Goal: Download file/media

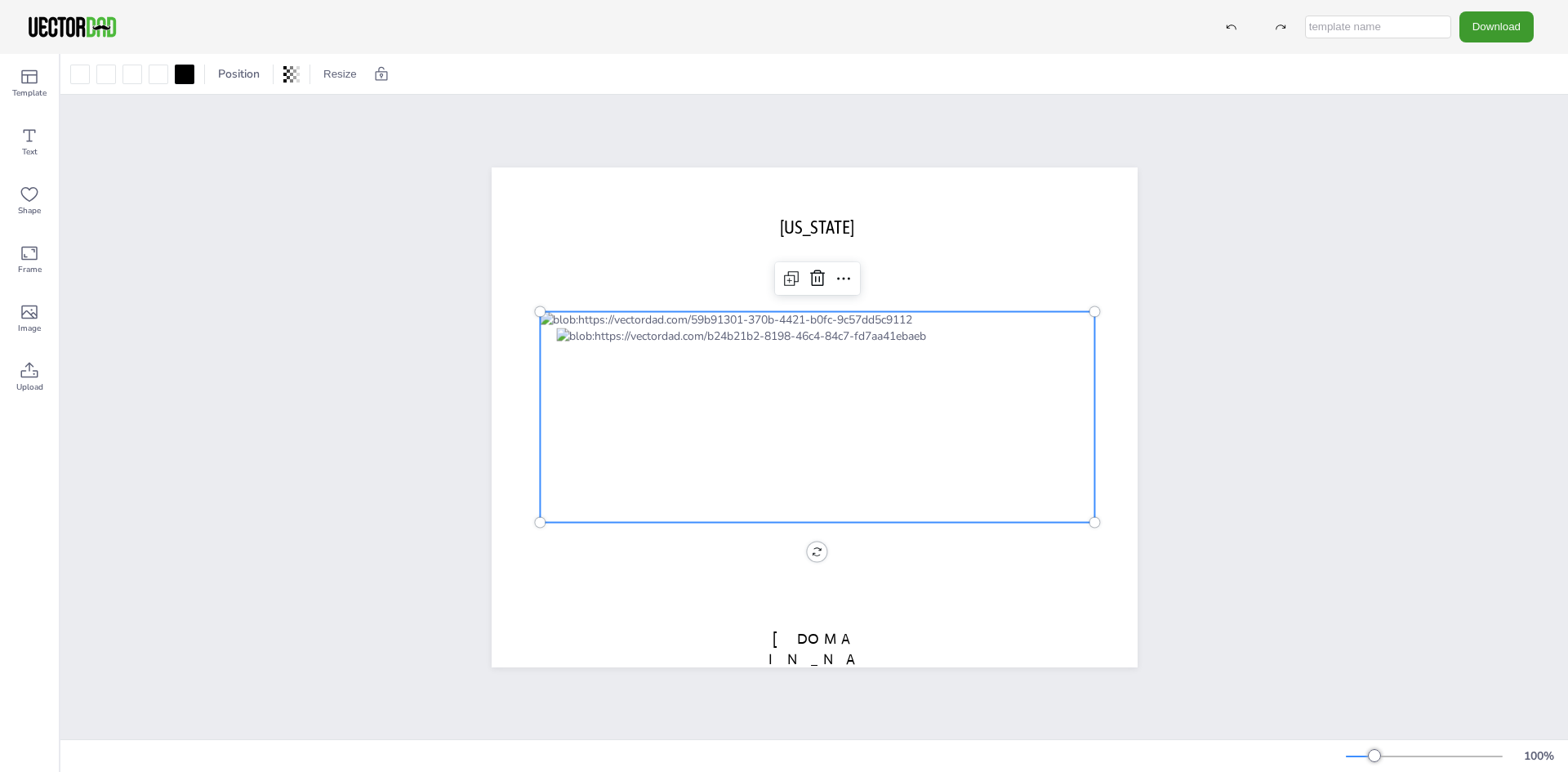
click at [856, 311] on div at bounding box center [818, 416] width 556 height 212
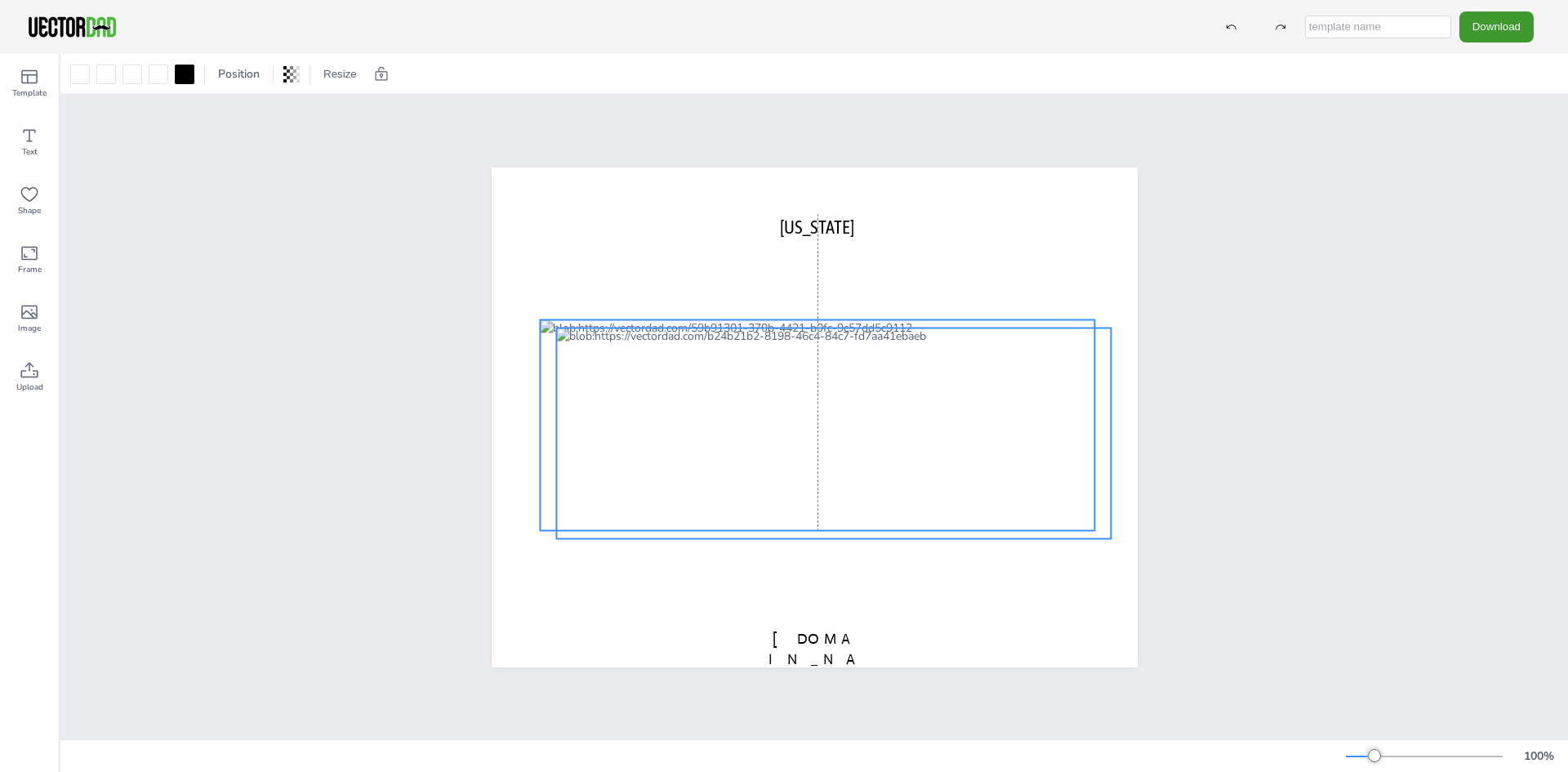
drag, startPoint x: 1086, startPoint y: 443, endPoint x: 1090, endPoint y: 451, distance: 8.9
click at [1090, 451] on div at bounding box center [834, 433] width 556 height 212
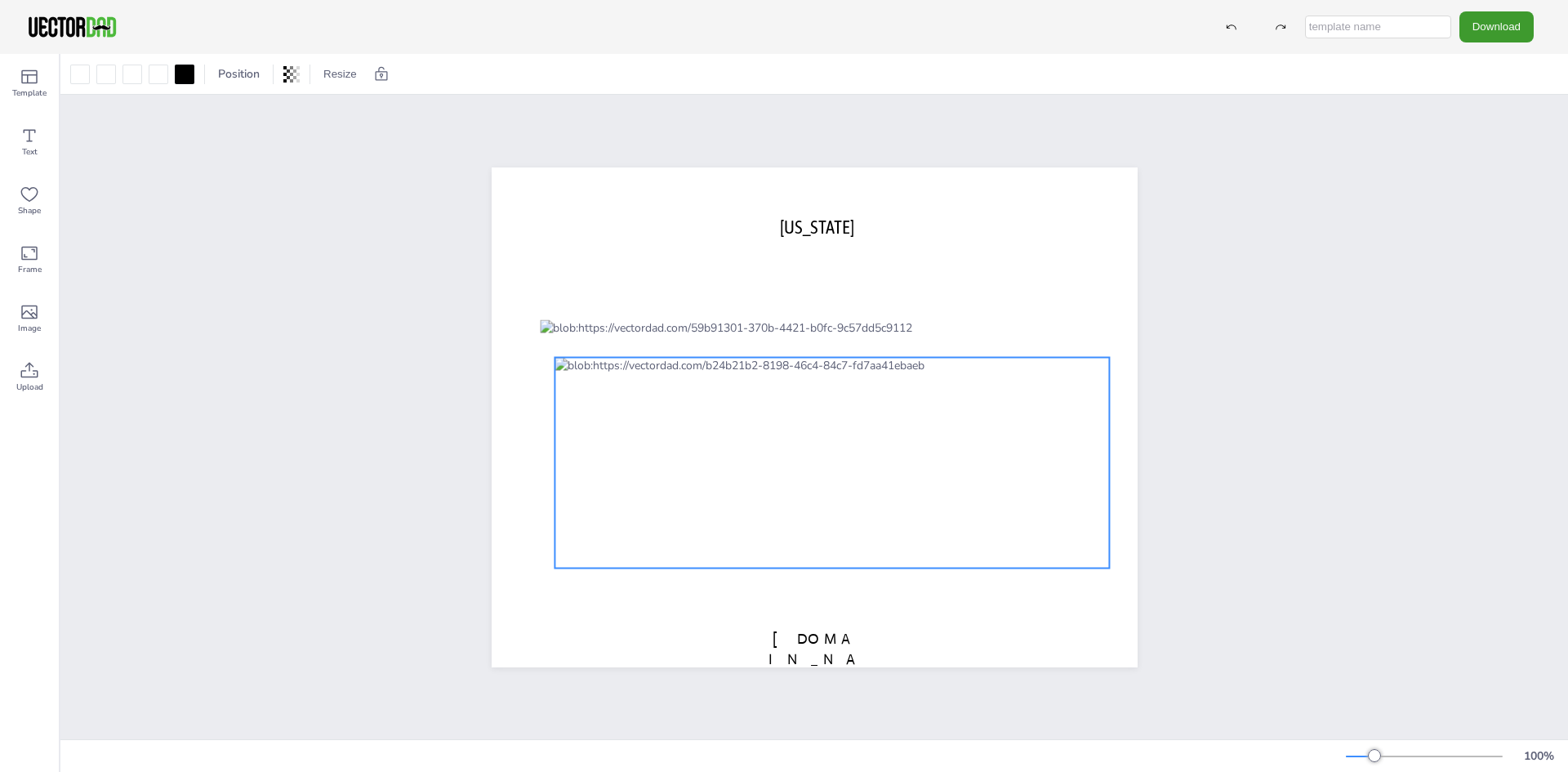
drag, startPoint x: 816, startPoint y: 532, endPoint x: 814, endPoint y: 562, distance: 30.1
click at [814, 562] on div at bounding box center [832, 462] width 556 height 212
click at [827, 426] on div at bounding box center [832, 462] width 556 height 212
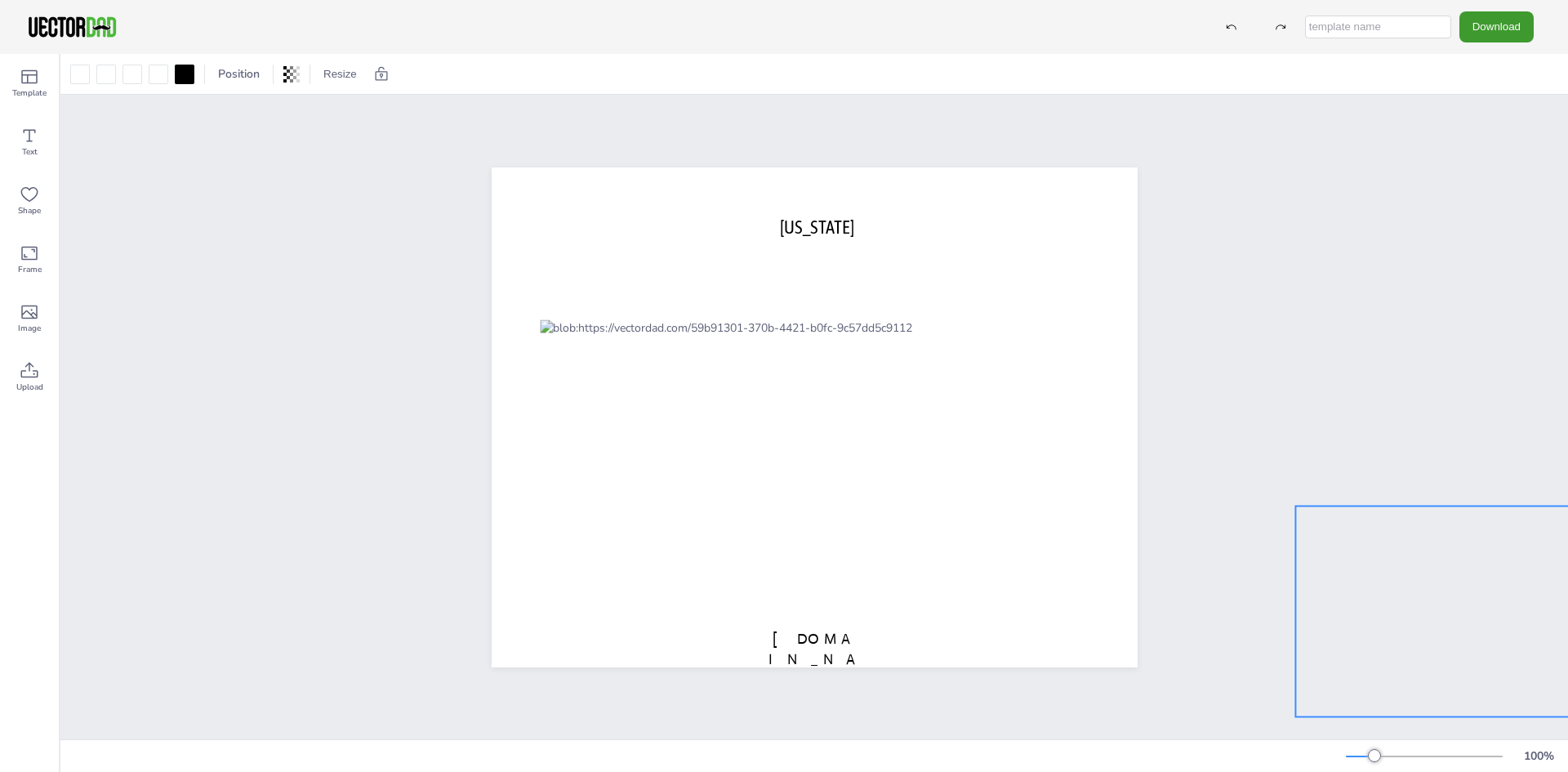
drag, startPoint x: 827, startPoint y: 426, endPoint x: 1567, endPoint y: 574, distance: 754.7
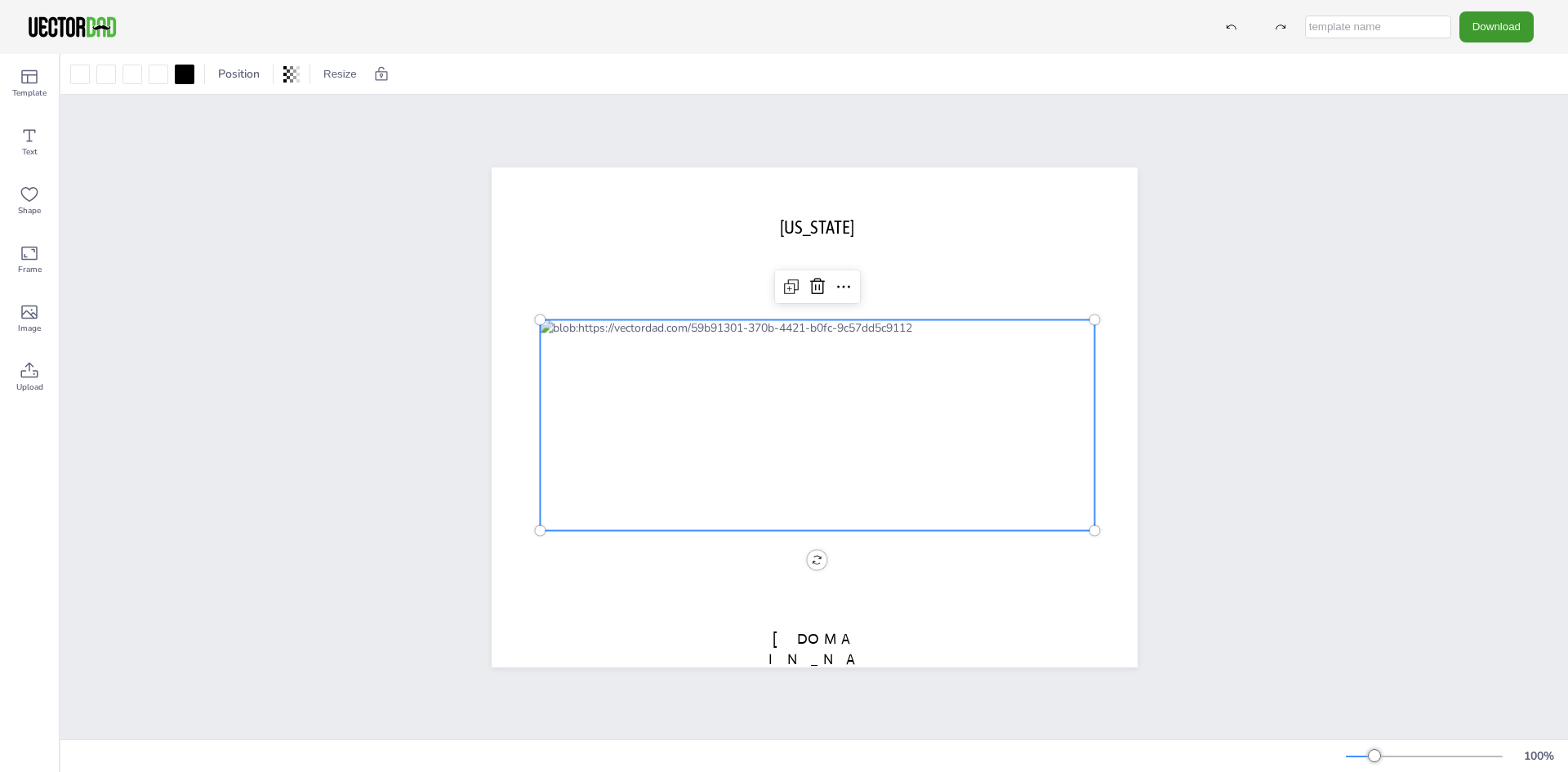
click at [819, 373] on div at bounding box center [818, 425] width 556 height 212
click at [836, 279] on icon at bounding box center [844, 286] width 20 height 20
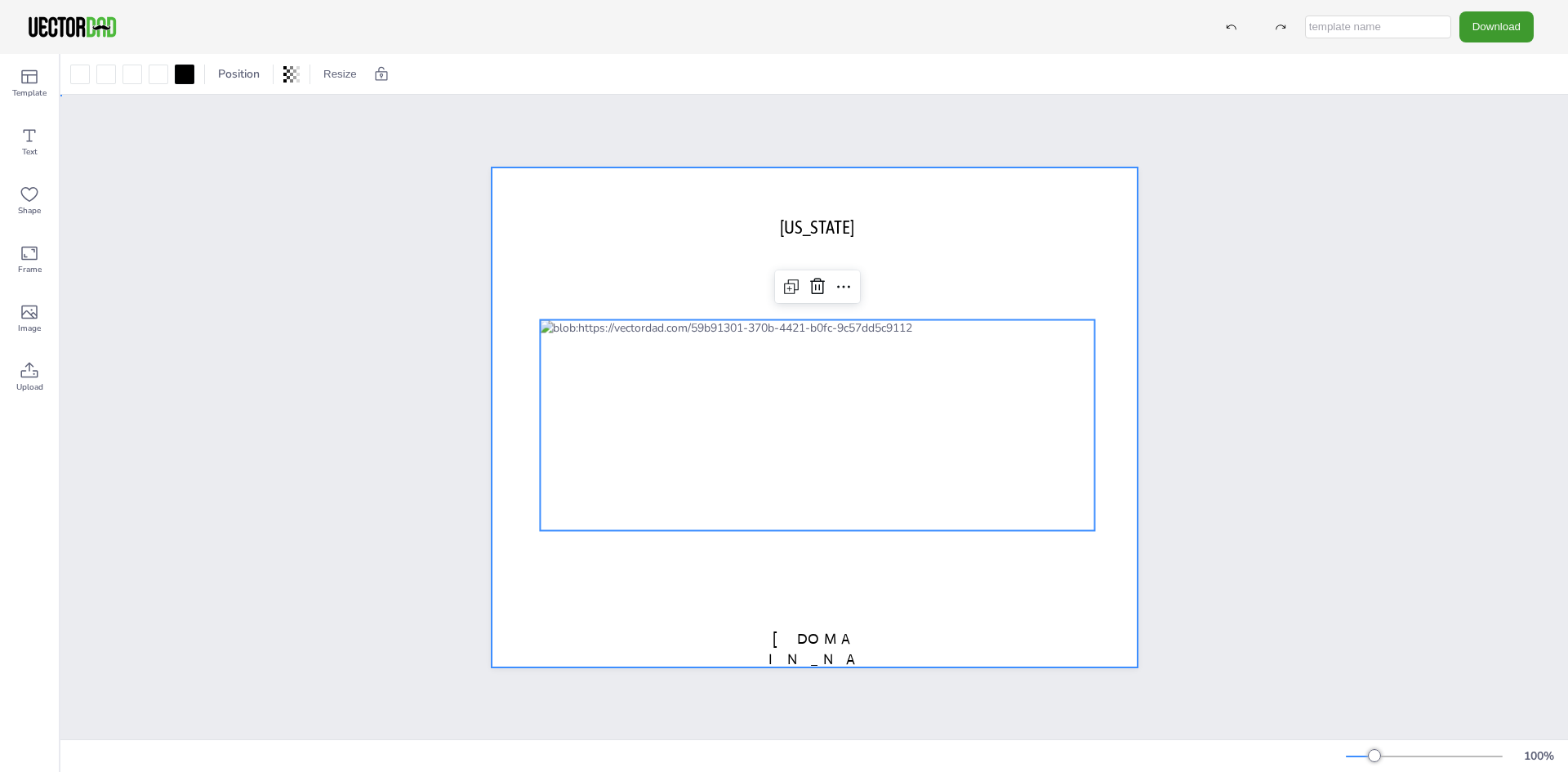
click at [647, 260] on div at bounding box center [815, 417] width 646 height 500
click at [827, 359] on div at bounding box center [818, 425] width 556 height 212
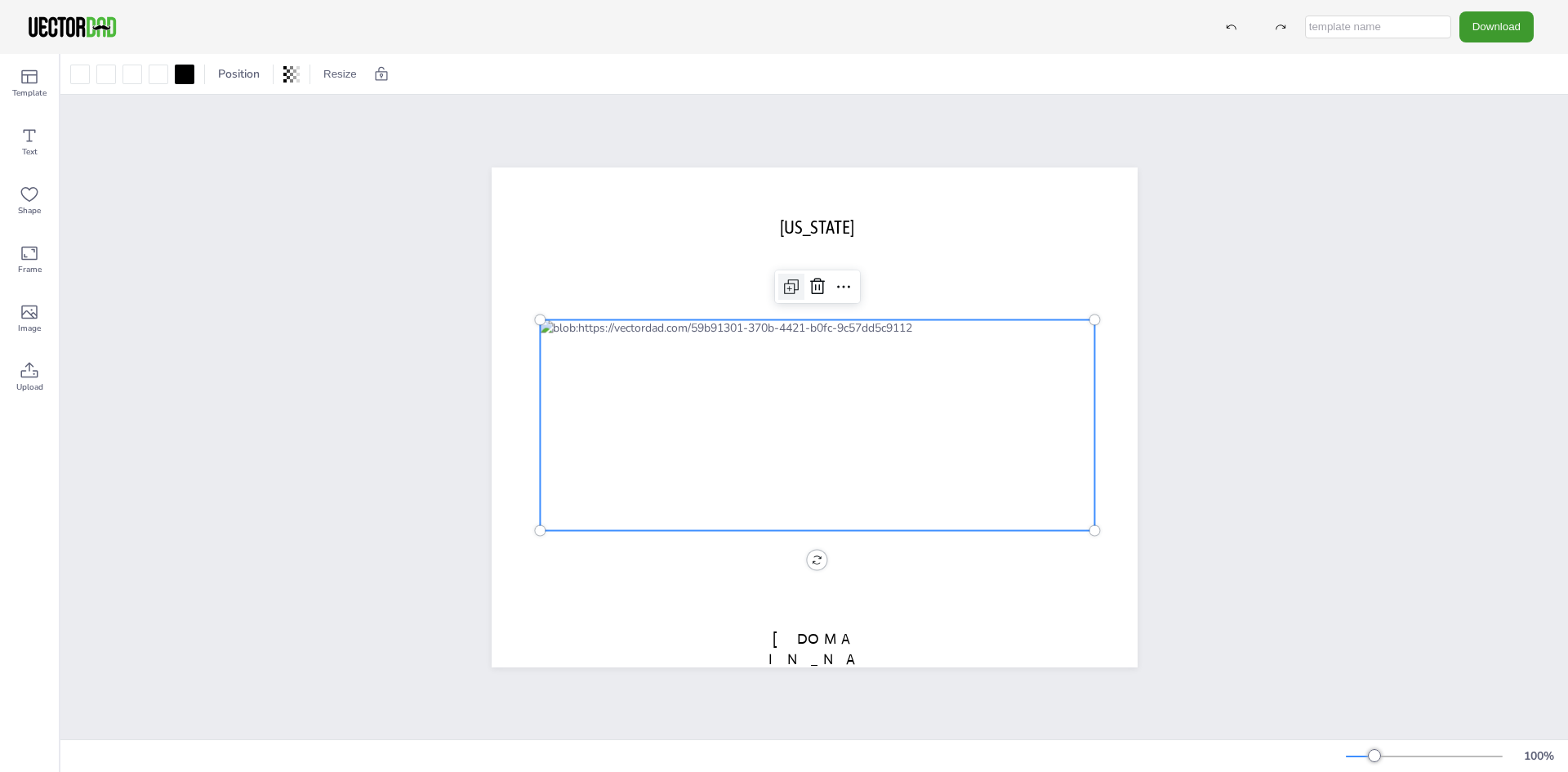
click at [781, 280] on icon at bounding box center [791, 286] width 20 height 20
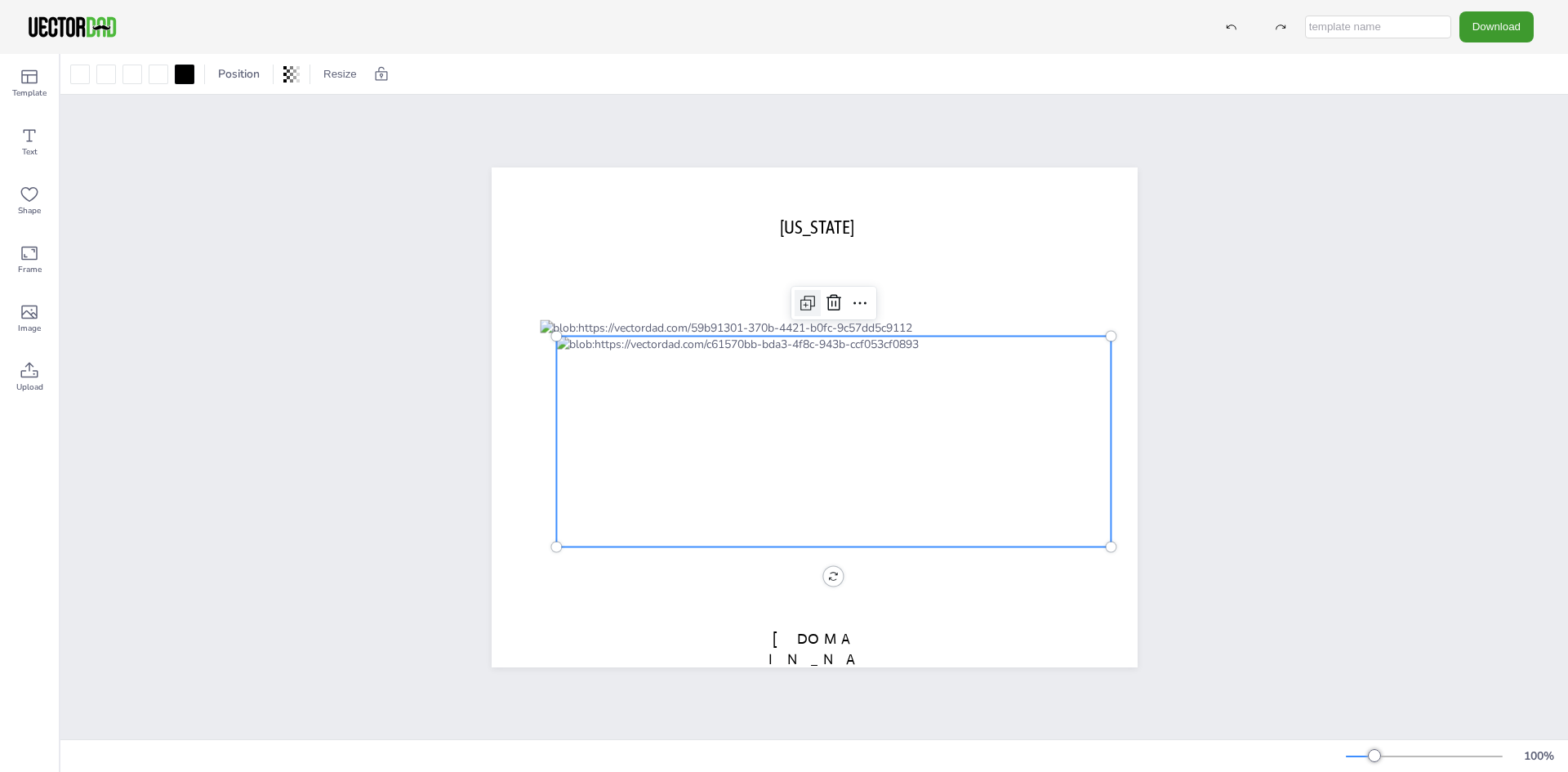
click at [798, 293] on icon at bounding box center [808, 303] width 20 height 20
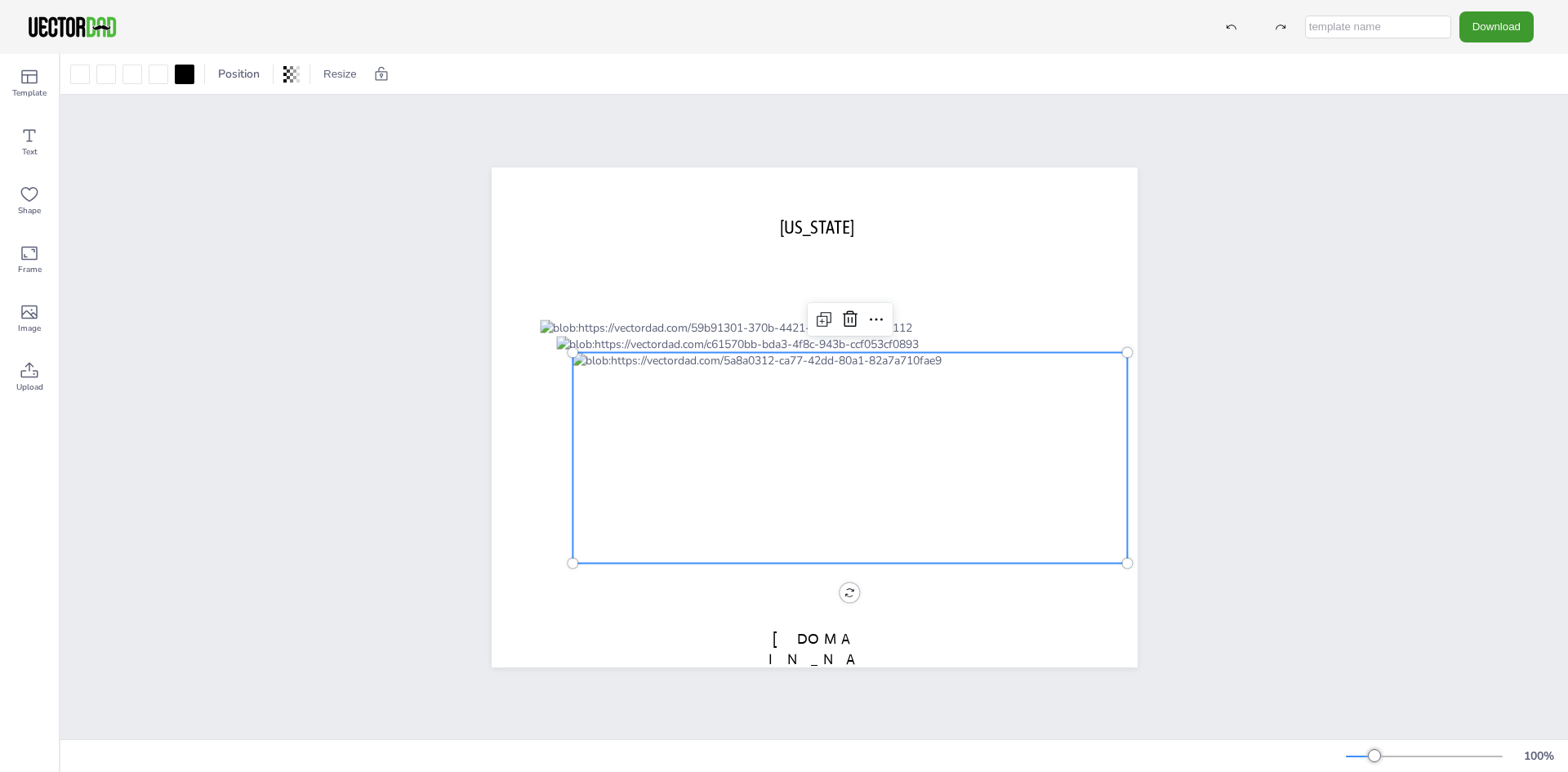
click at [334, 273] on div "NORTH CAROLINA vectordad.com" at bounding box center [814, 416] width 1508 height 644
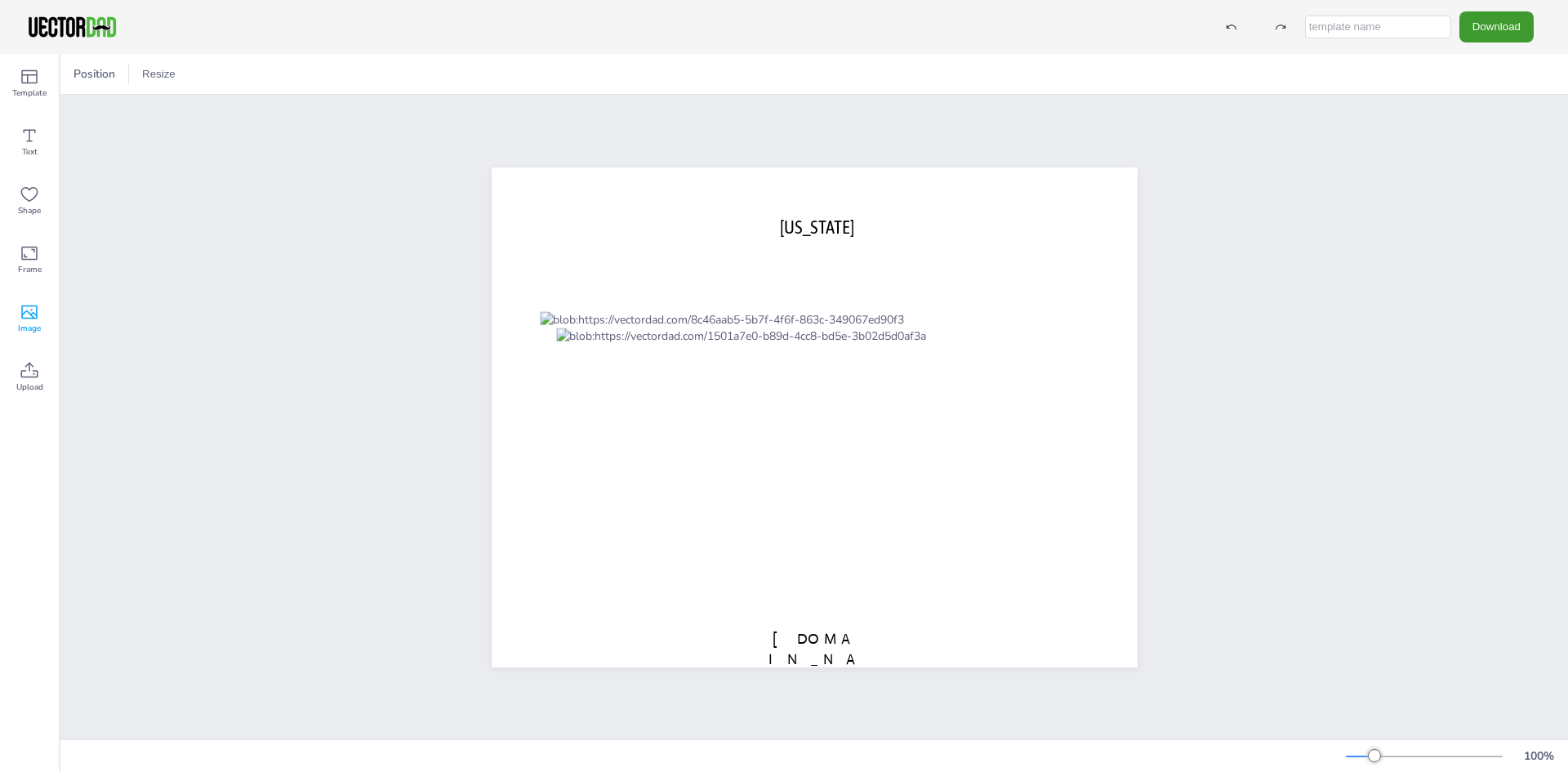
click at [26, 307] on icon at bounding box center [30, 312] width 20 height 20
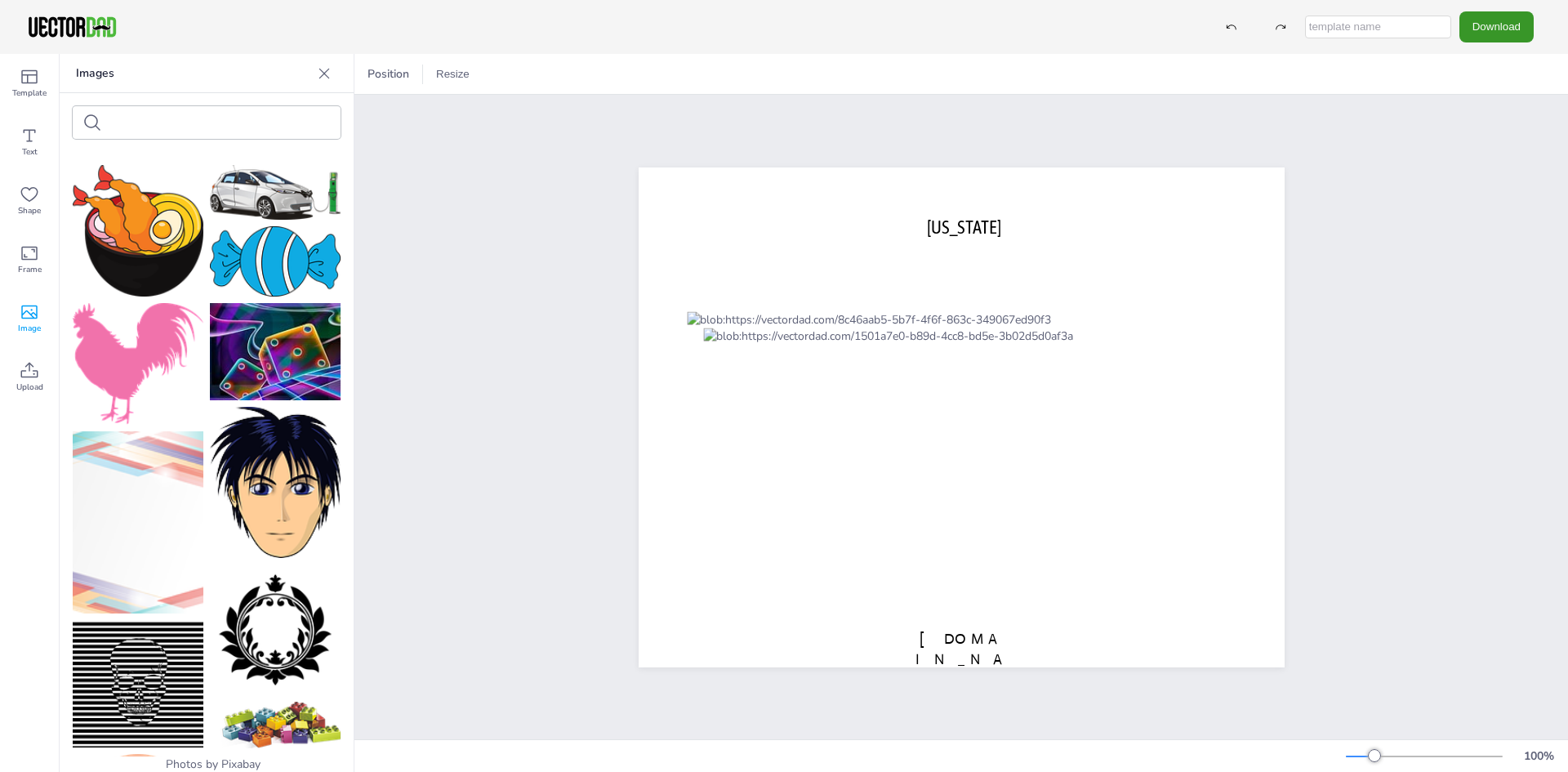
click at [1485, 28] on button "Download" at bounding box center [1497, 26] width 75 height 30
click at [1483, 125] on li "JPG" at bounding box center [1501, 133] width 134 height 34
